Goal: Check status: Check status

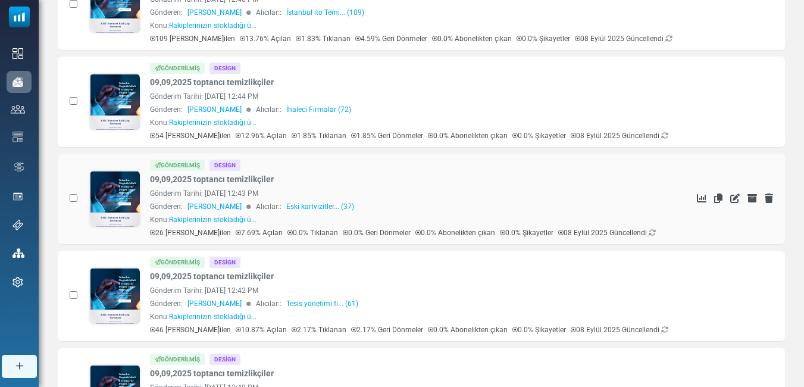
scroll to position [583, 0]
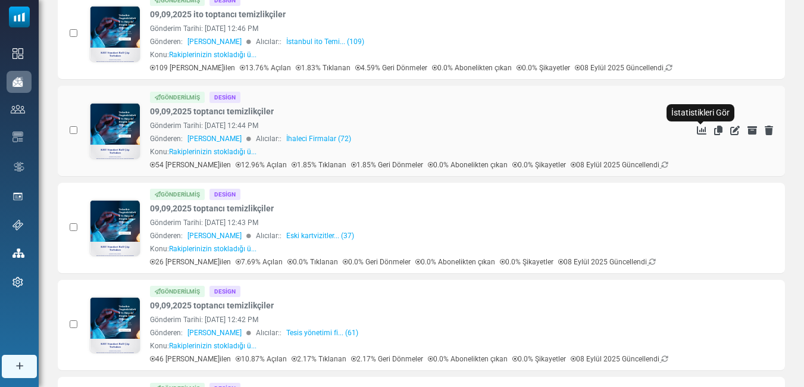
click at [699, 130] on icon "İstatistikleri Gör" at bounding box center [702, 131] width 10 height 10
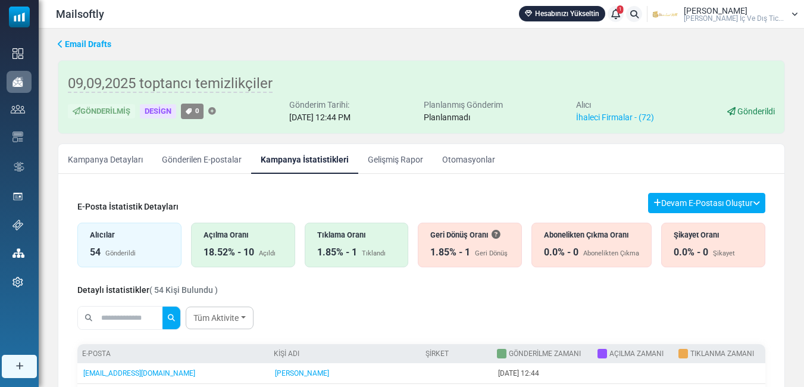
click at [274, 241] on div "Açılma Oranı 18.52% - 10 Açıldı" at bounding box center [243, 245] width 104 height 45
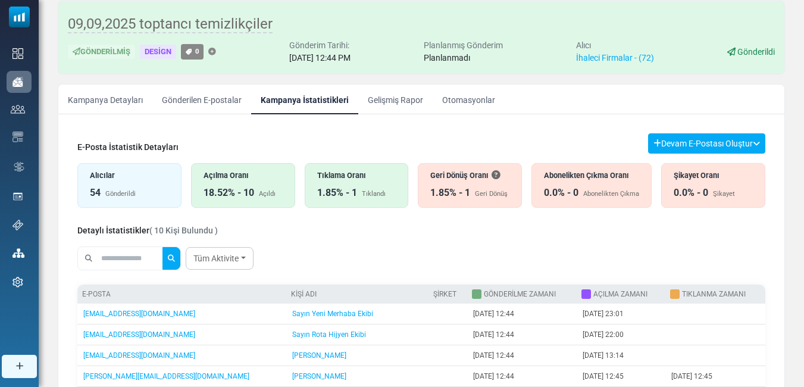
click at [371, 185] on div "Tıklama Oranı 1.85% - 1 Tıklandı" at bounding box center [357, 185] width 104 height 45
